Goal: Navigation & Orientation: Find specific page/section

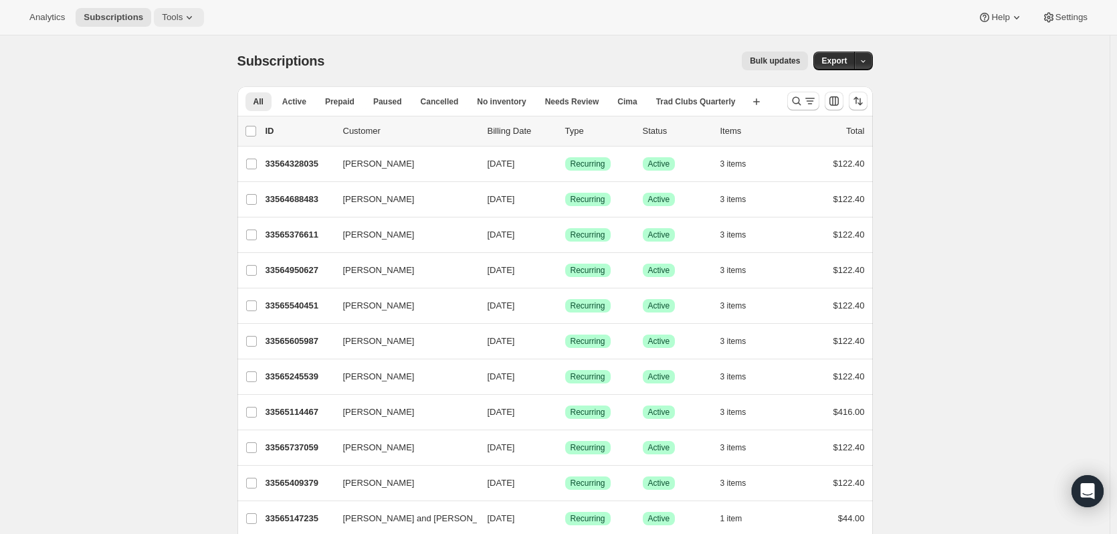
click at [193, 24] on button "Tools" at bounding box center [179, 17] width 50 height 19
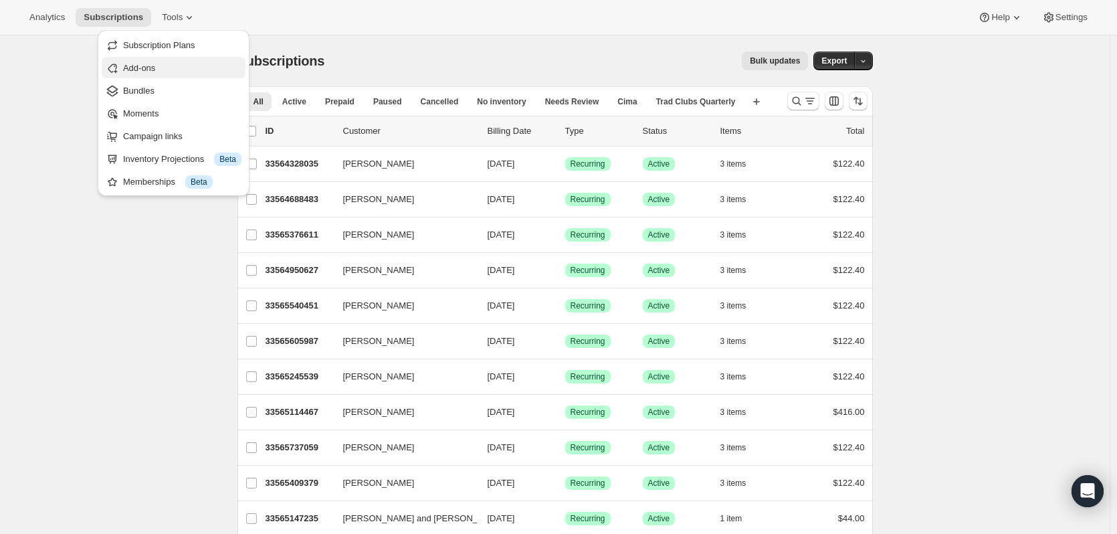
click at [158, 68] on span "Add-ons" at bounding box center [182, 68] width 118 height 13
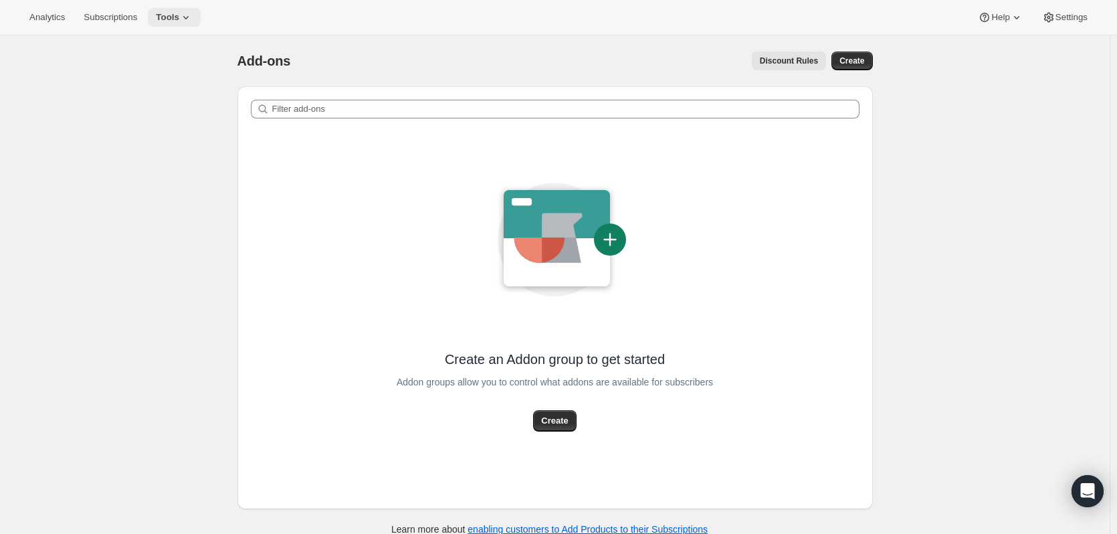
click at [185, 19] on icon at bounding box center [185, 17] width 13 height 13
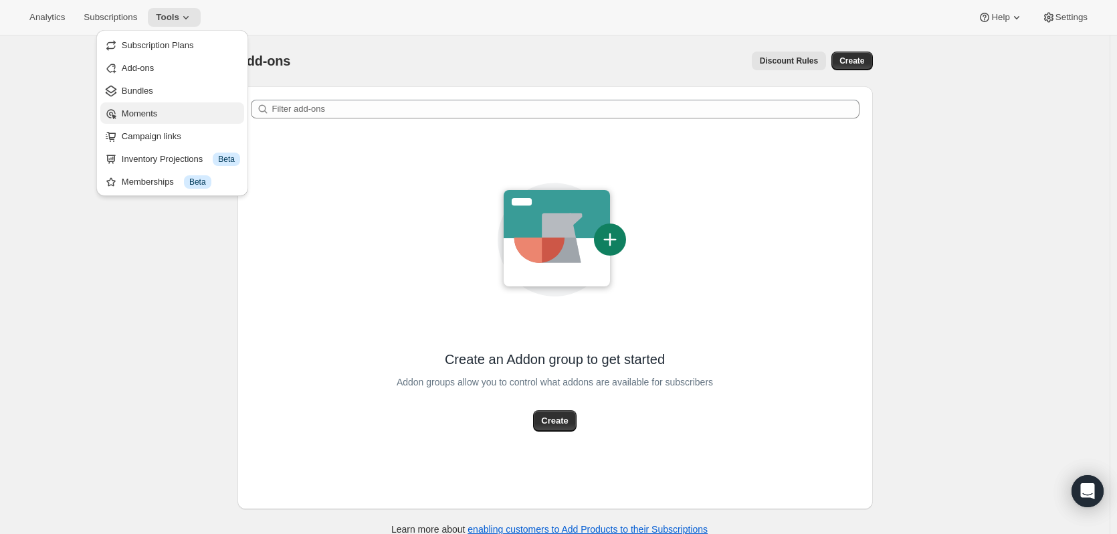
click at [171, 107] on span "Moments" at bounding box center [181, 113] width 118 height 13
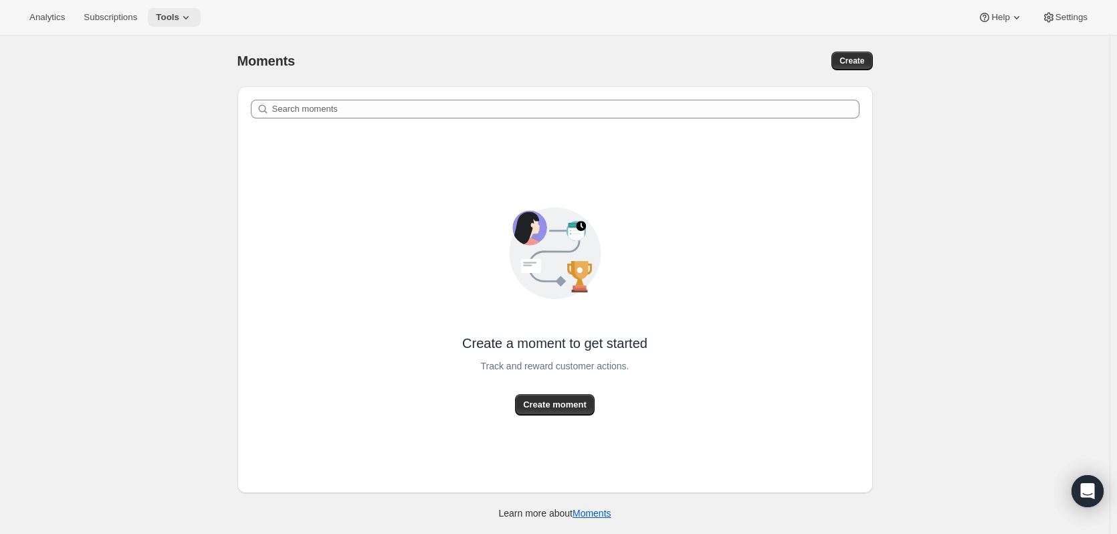
click at [167, 9] on button "Tools" at bounding box center [174, 17] width 53 height 19
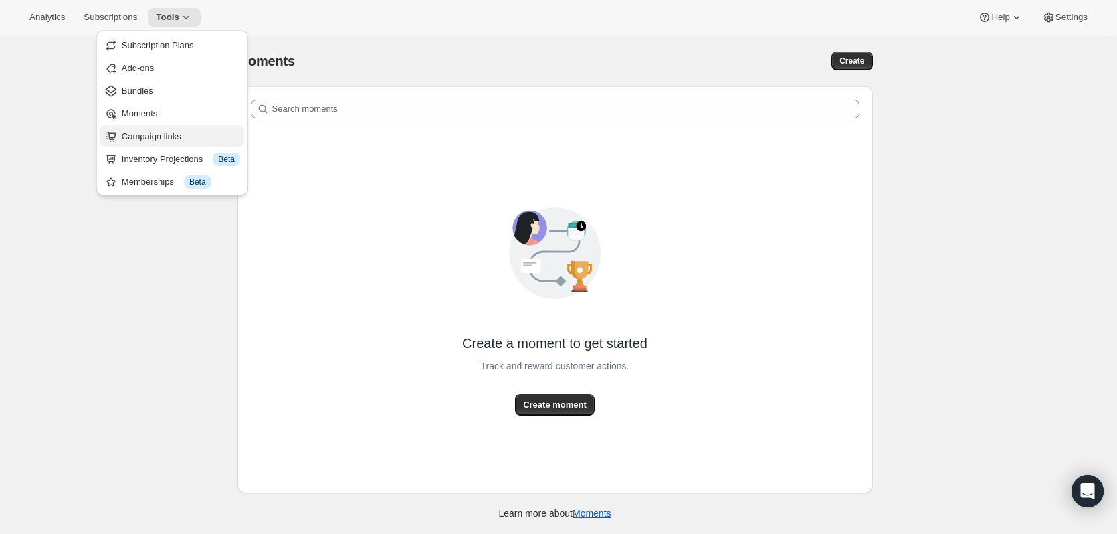
click at [174, 136] on span "Campaign links" at bounding box center [152, 136] width 60 height 10
